Goal: Task Accomplishment & Management: Manage account settings

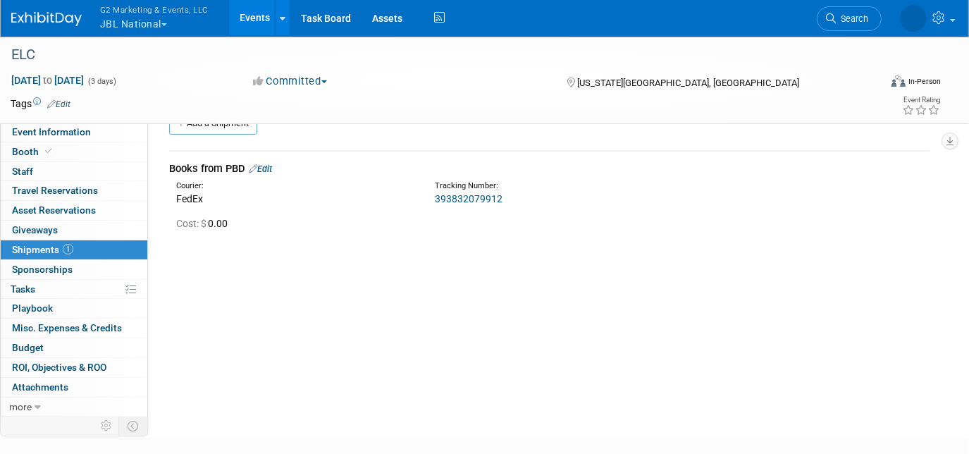
click at [123, 26] on button "G2 Marketing & Events, LLC JBL National" at bounding box center [162, 18] width 127 height 37
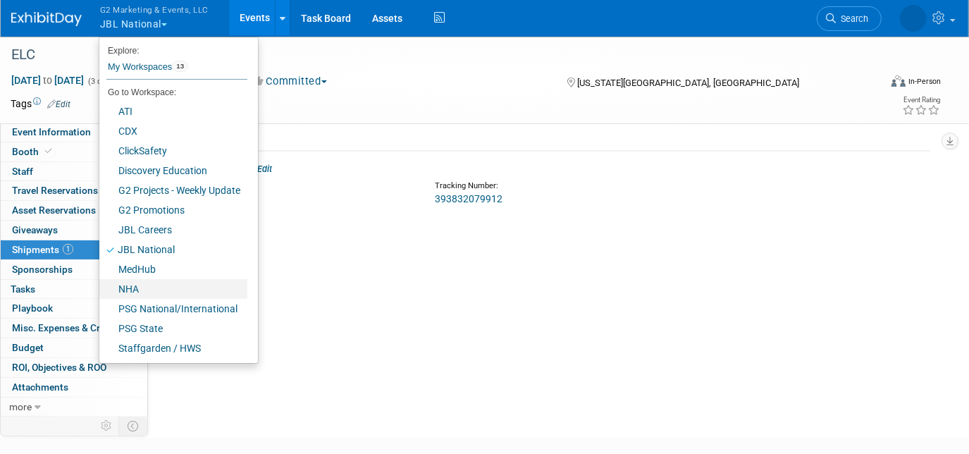
click at [161, 290] on link "NHA" at bounding box center [173, 289] width 148 height 20
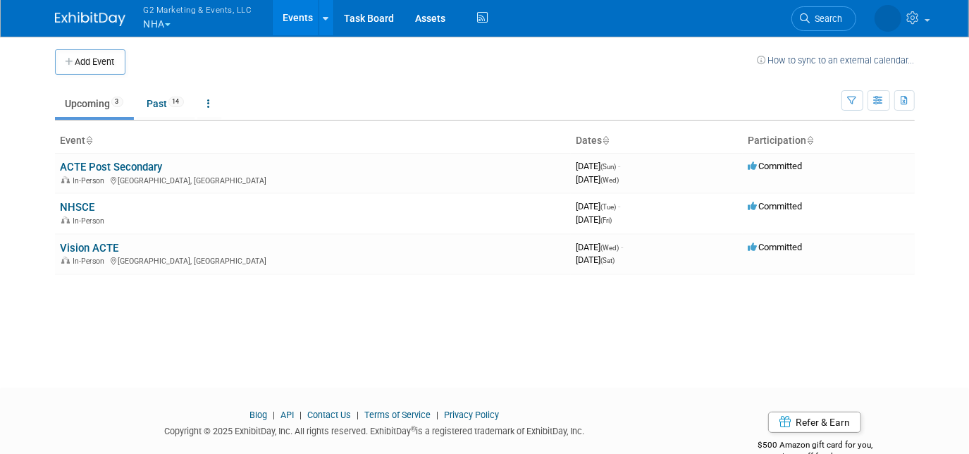
click at [85, 207] on link "NHSCE" at bounding box center [78, 207] width 35 height 13
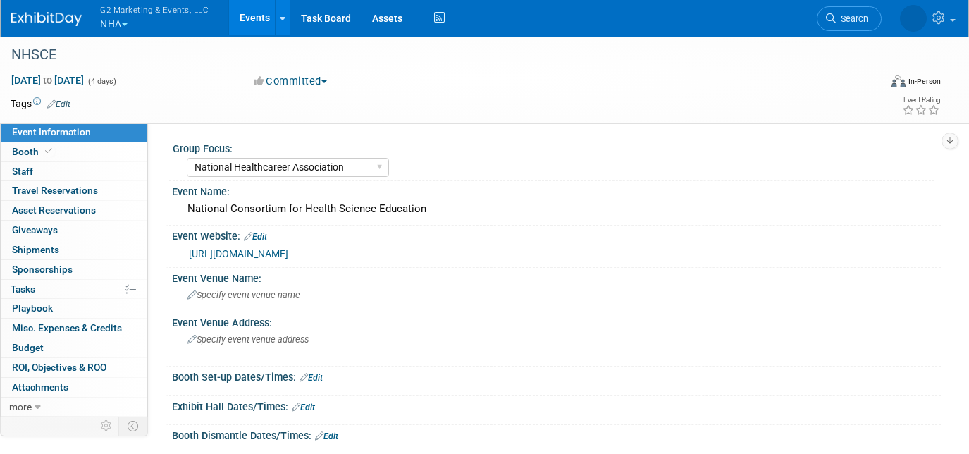
select select "National Healthcareer Association"
drag, startPoint x: 54, startPoint y: 149, endPoint x: 68, endPoint y: 148, distance: 13.4
click at [55, 149] on link "Booth" at bounding box center [74, 151] width 147 height 19
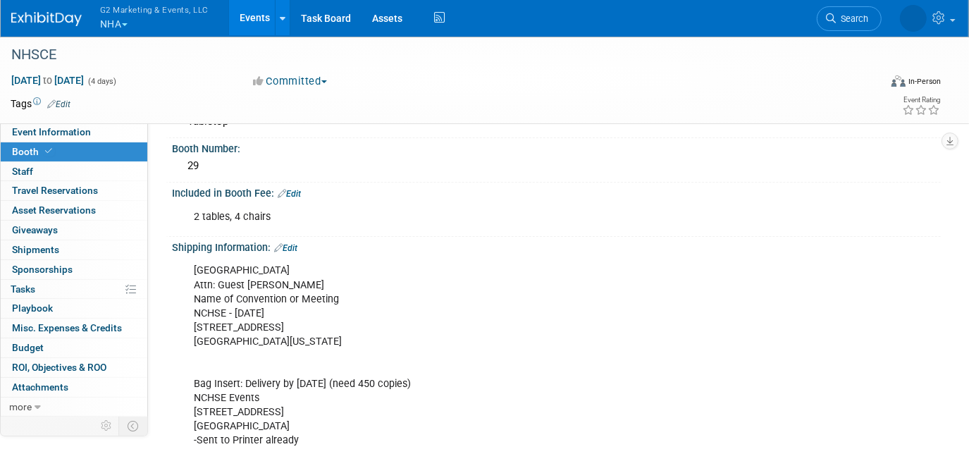
scroll to position [127, 0]
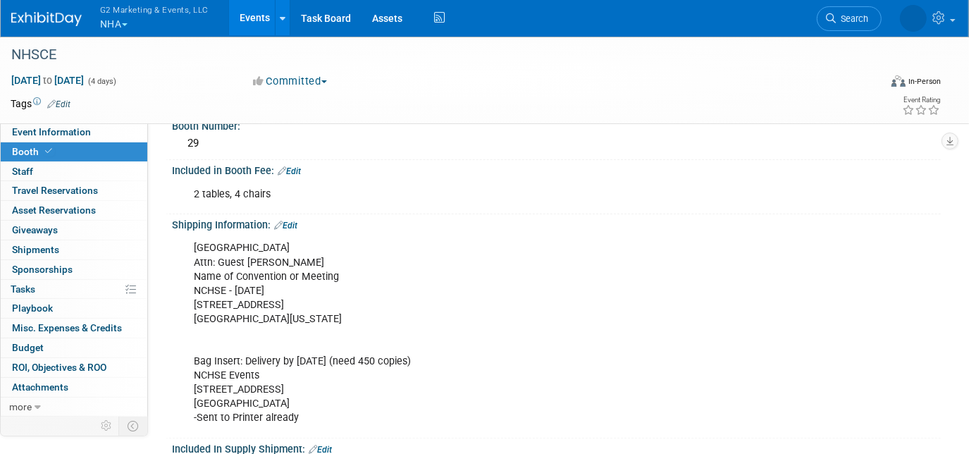
click at [330, 324] on div "Hilton Cincinnati Netherland Plaza Hotel Attn: Guest LIZ SAMAD Name of Conventi…" at bounding box center [487, 333] width 607 height 198
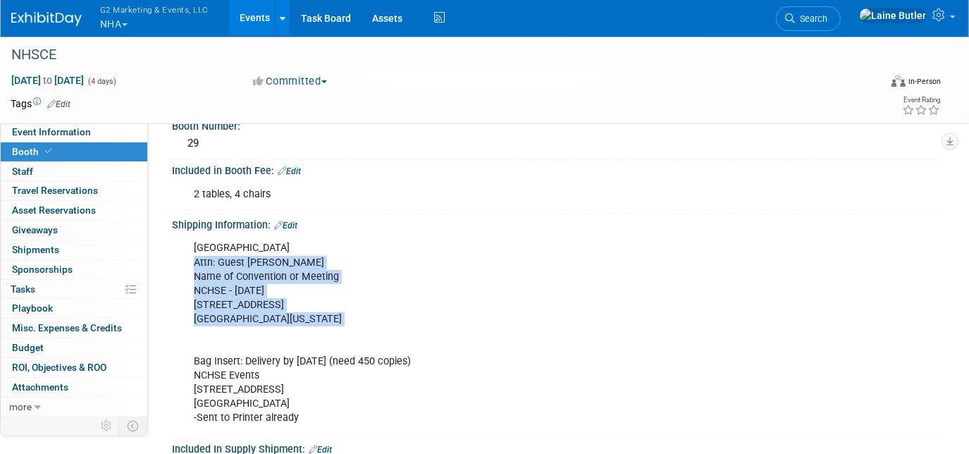
drag, startPoint x: 330, startPoint y: 324, endPoint x: 192, endPoint y: 256, distance: 153.7
click at [192, 256] on div "Hilton Cincinnati Netherland Plaza Hotel Attn: Guest LIZ SAMAD Name of Conventi…" at bounding box center [487, 333] width 607 height 198
copy div "Attn: Guest LIZ SAMAD Name of Convention or Meeting NCHSE - October 28th 35 Wes…"
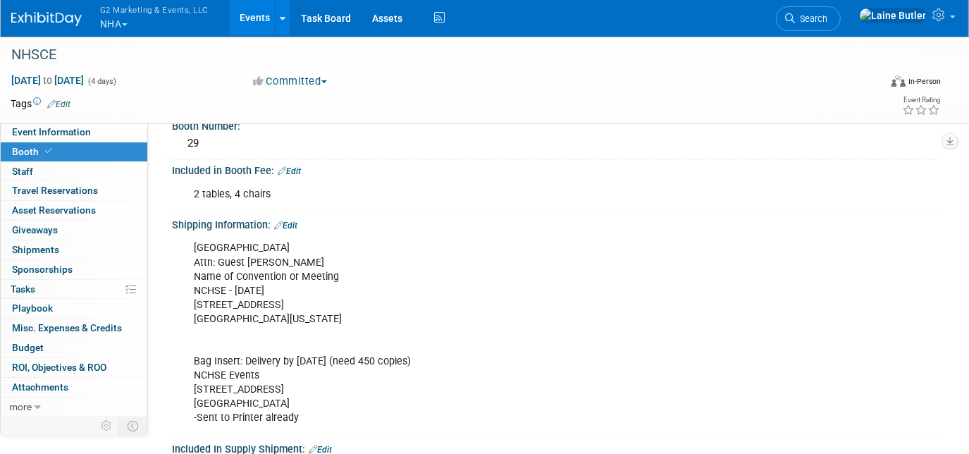
click at [522, 223] on div "Shipping Information: Edit" at bounding box center [556, 223] width 768 height 18
drag, startPoint x: 418, startPoint y: 243, endPoint x: 189, endPoint y: 239, distance: 228.3
click at [189, 239] on div "Hilton Cincinnati Netherland Plaza Hotel Attn: Guest LIZ SAMAD Name of Conventi…" at bounding box center [487, 333] width 607 height 198
copy div "Hilton Cincinnati Netherland Plaza Hotel"
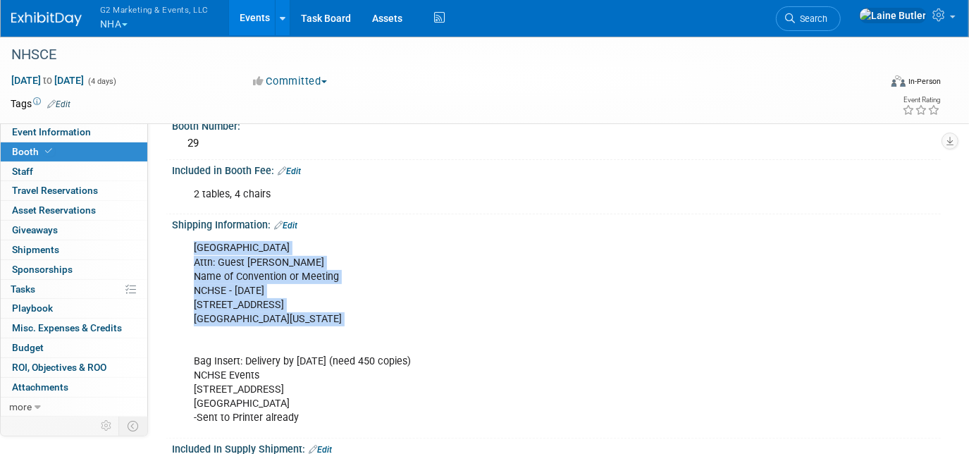
drag, startPoint x: 347, startPoint y: 323, endPoint x: 182, endPoint y: 244, distance: 183.4
click at [182, 244] on div "Hilton Cincinnati Netherland Plaza Hotel Attn: Guest LIZ SAMAD Name of Conventi…" at bounding box center [556, 331] width 768 height 203
copy div "Hilton Cincinnati Netherland Plaza Hotel Attn: Guest LIZ SAMAD Name of Conventi…"
click at [172, 20] on button "G2 Marketing & Events, LLC NHA" at bounding box center [162, 18] width 127 height 37
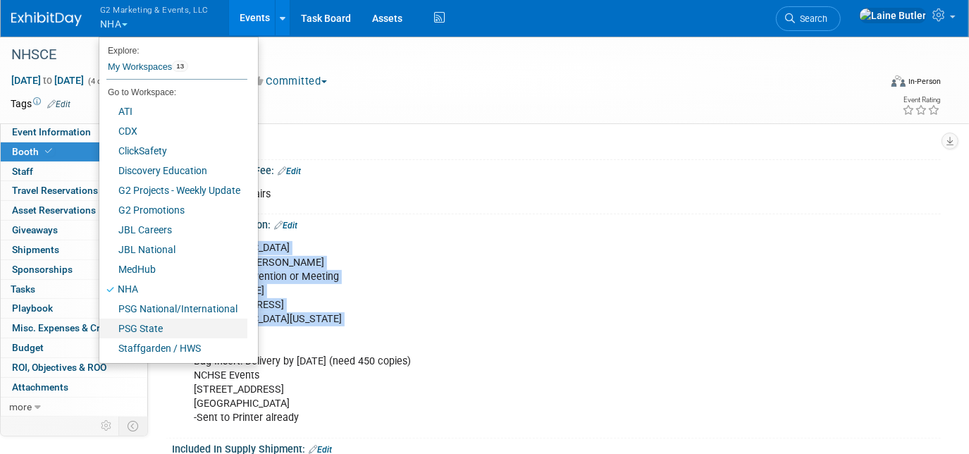
click at [151, 331] on link "PSG State" at bounding box center [173, 328] width 148 height 20
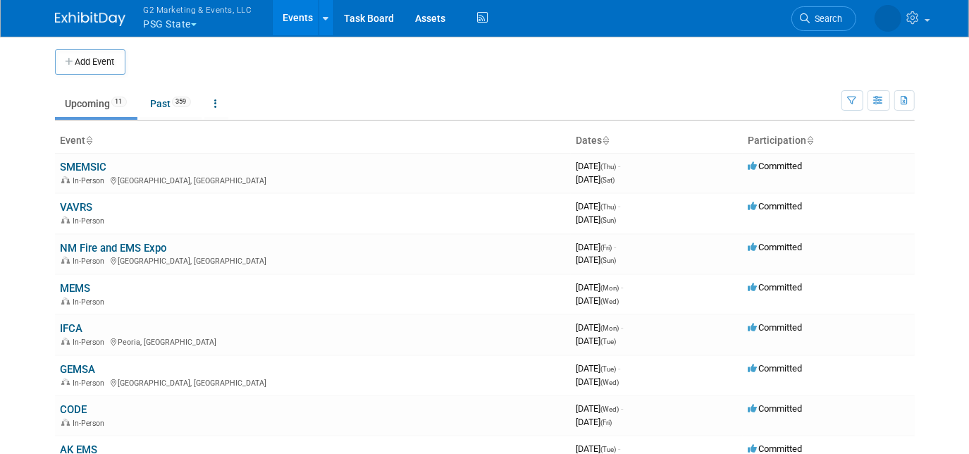
click at [100, 71] on button "Add Event" at bounding box center [90, 61] width 70 height 25
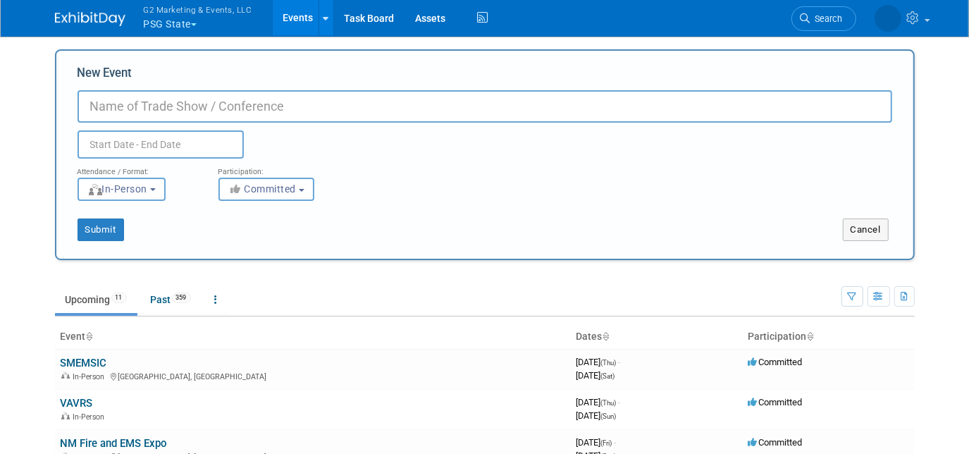
paste input "NEAFC"
type input "NEAFC"
click at [169, 135] on input "text" at bounding box center [160, 144] width 166 height 28
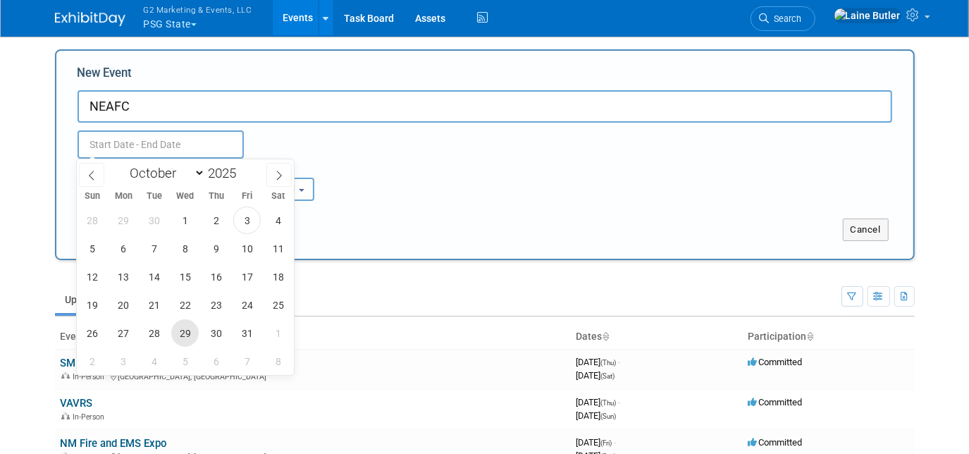
click at [173, 329] on span "29" at bounding box center [184, 332] width 27 height 27
click at [239, 333] on span "31" at bounding box center [246, 332] width 27 height 27
type input "[DATE] to [DATE]"
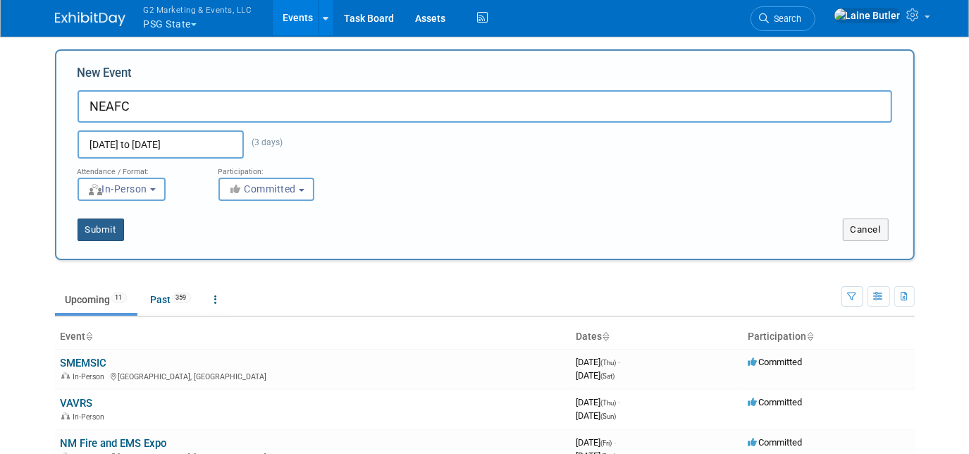
click at [94, 228] on button "Submit" at bounding box center [100, 229] width 46 height 23
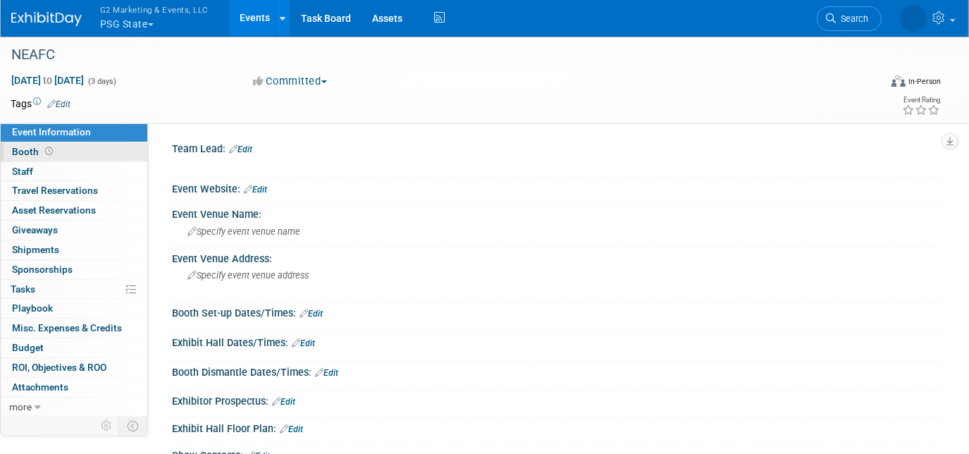
click at [80, 156] on link "Booth" at bounding box center [74, 151] width 147 height 19
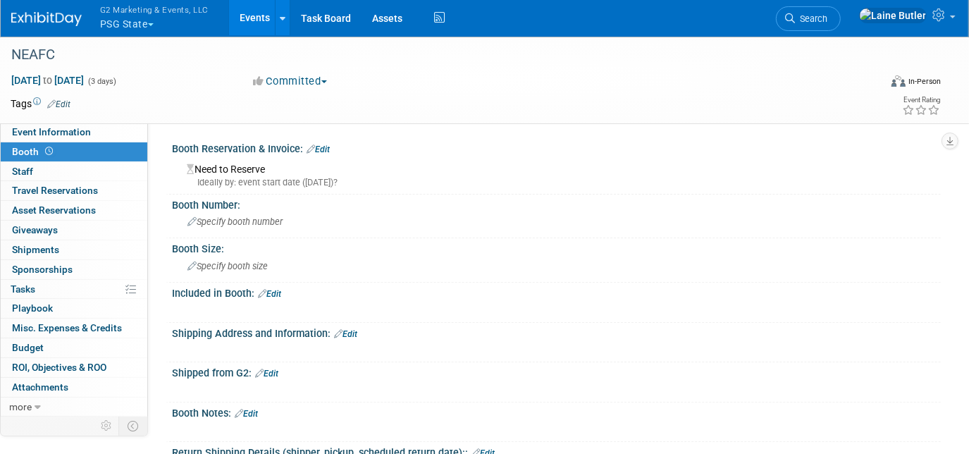
click at [325, 153] on link "Edit" at bounding box center [317, 149] width 23 height 10
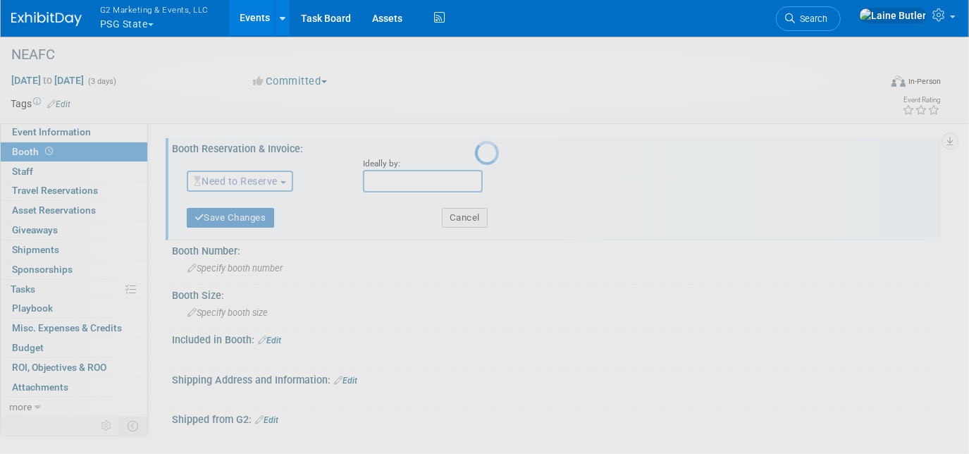
click at [475, 148] on div at bounding box center [485, 227] width 20 height 454
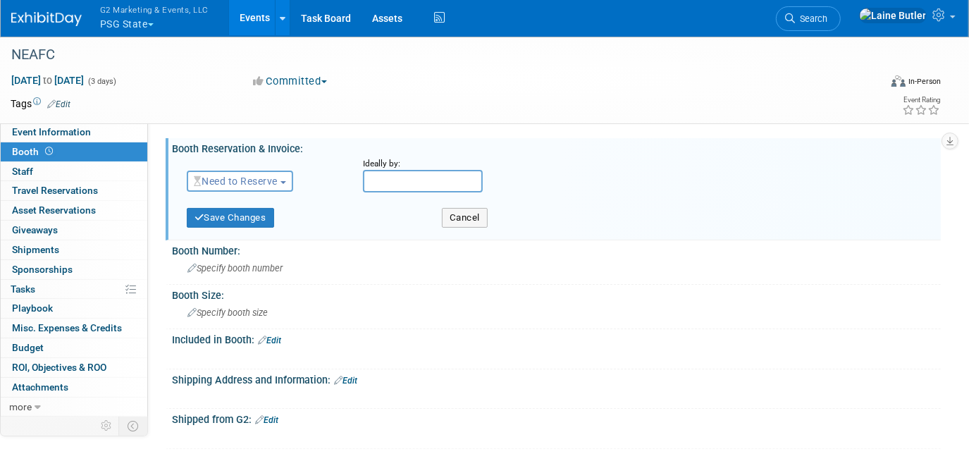
click at [266, 183] on span "Need to Reserve" at bounding box center [236, 180] width 84 height 11
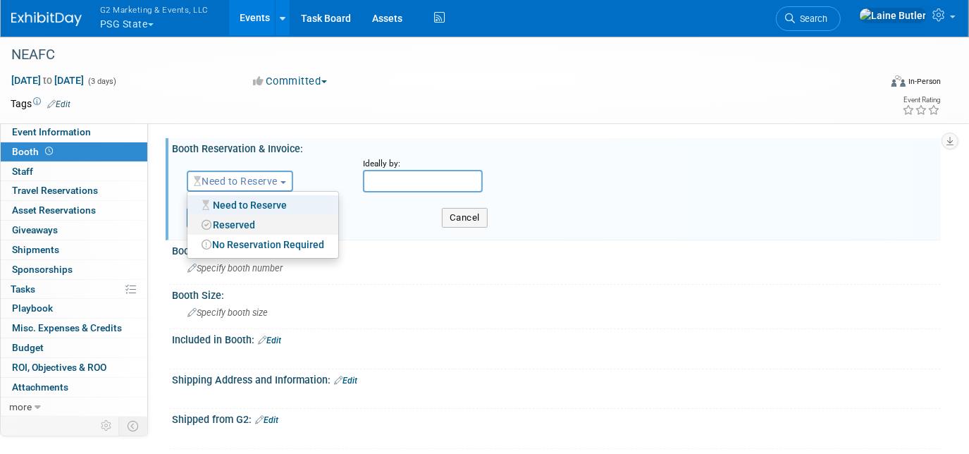
click at [253, 222] on link "Reserved" at bounding box center [262, 225] width 151 height 20
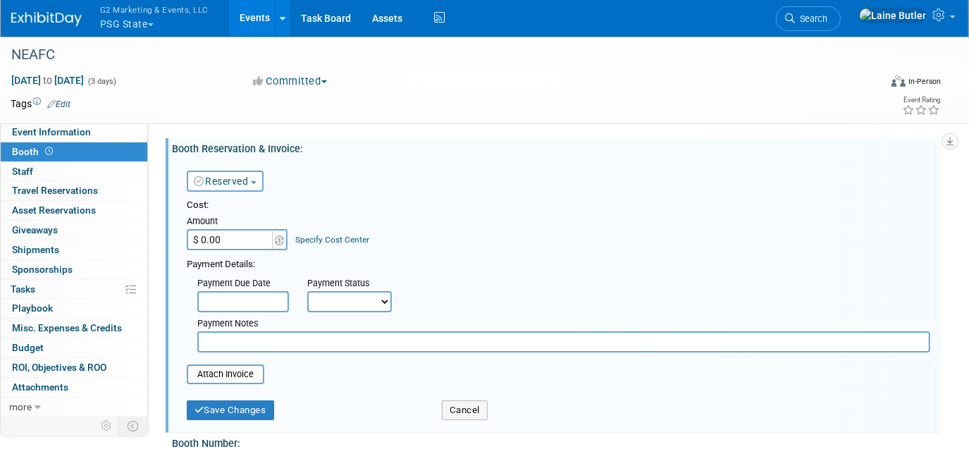
click at [249, 421] on div "Save Changes Cancel" at bounding box center [558, 409] width 743 height 36
click at [249, 411] on button "Save Changes" at bounding box center [230, 410] width 87 height 20
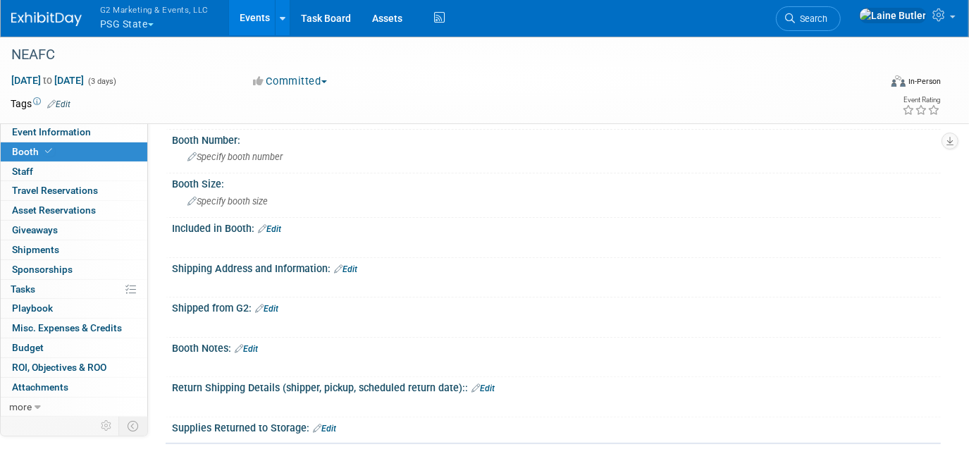
scroll to position [127, 0]
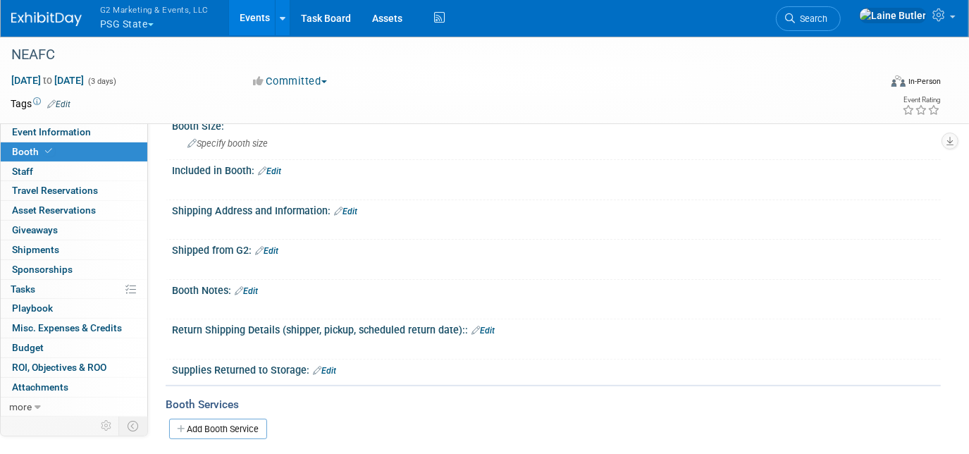
click at [281, 247] on div "Shipped from G2: Edit" at bounding box center [556, 248] width 768 height 18
click at [277, 246] on link "Edit" at bounding box center [266, 251] width 23 height 10
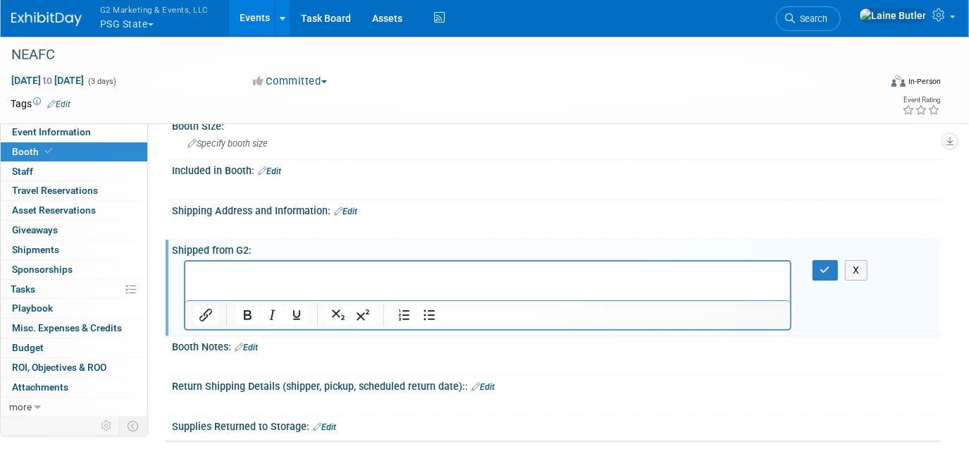
scroll to position [0, 0]
click at [357, 210] on link "Edit" at bounding box center [345, 211] width 23 height 10
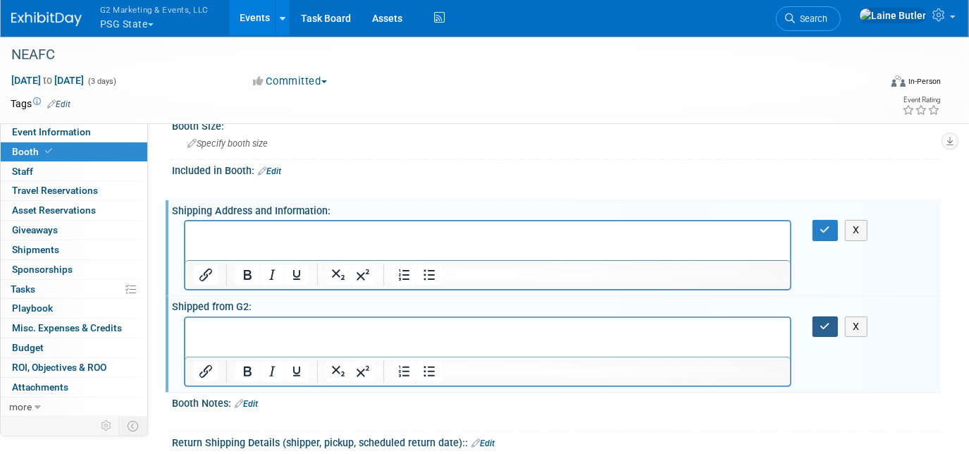
click at [813, 324] on button "button" at bounding box center [825, 326] width 26 height 20
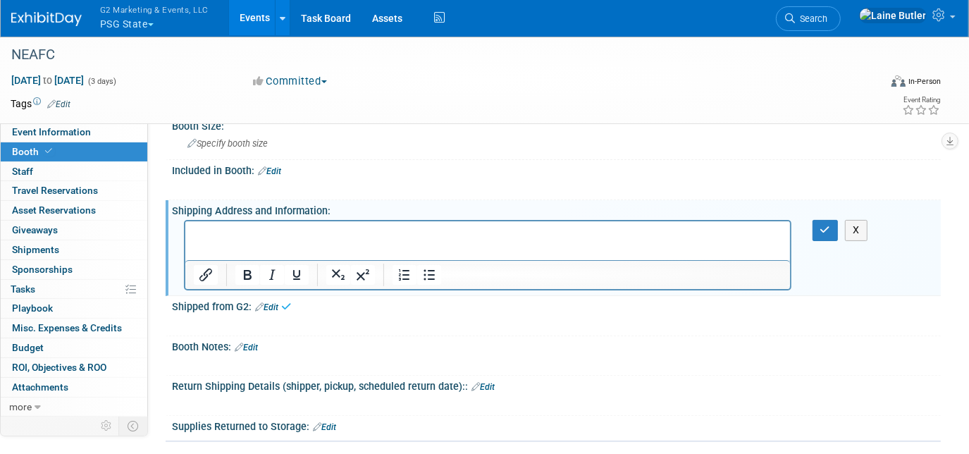
click at [572, 235] on p "Rich Text Area. Press ALT-0 for help." at bounding box center [487, 234] width 588 height 14
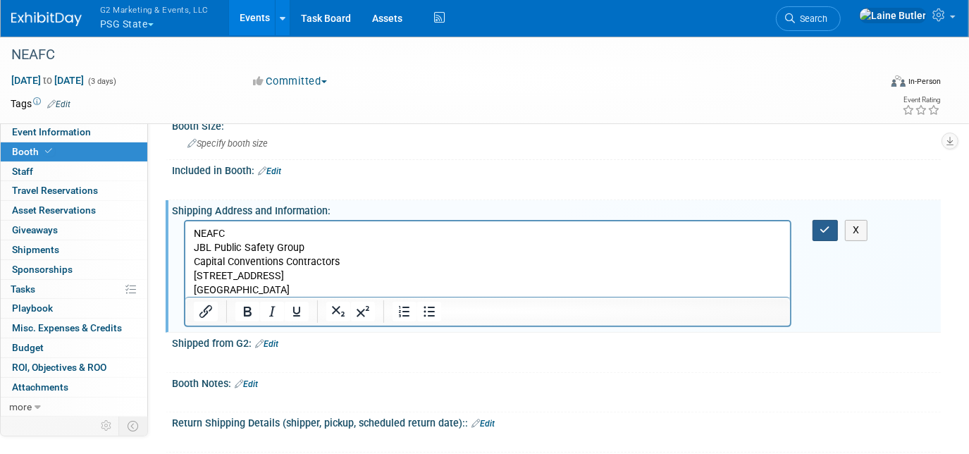
click at [826, 225] on icon "button" at bounding box center [825, 230] width 11 height 10
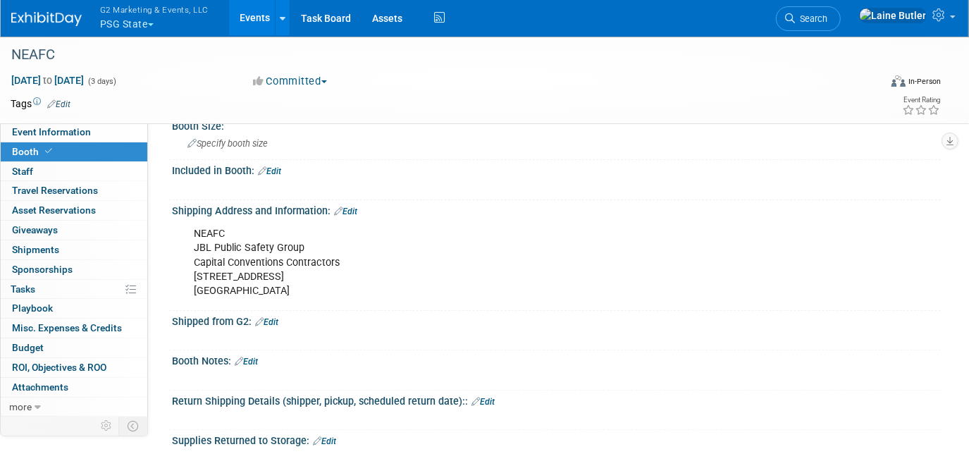
drag, startPoint x: 318, startPoint y: 285, endPoint x: 187, endPoint y: 235, distance: 139.8
click at [187, 235] on div "NEAFC JBL Public Safety Group Capital Conventions Contractors [STREET_ADDRESS]" at bounding box center [487, 262] width 607 height 85
copy div "NEAFC JBL Public Safety Group Capital Conventions Contractors [STREET_ADDRESS]"
